Goal: Information Seeking & Learning: Learn about a topic

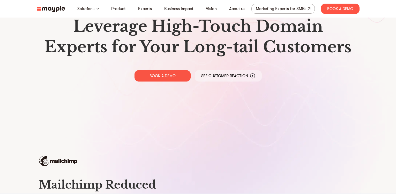
scroll to position [31, 0]
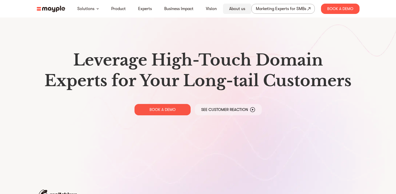
click at [238, 8] on link "About us" at bounding box center [237, 9] width 16 height 6
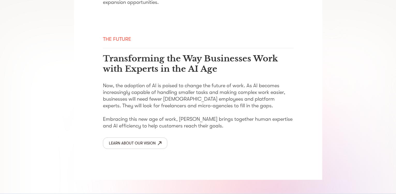
scroll to position [746, 0]
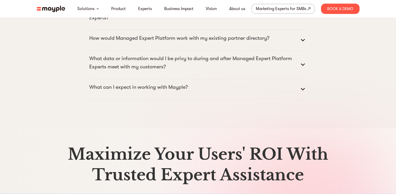
scroll to position [2661, 0]
